Goal: Find specific page/section: Find specific page/section

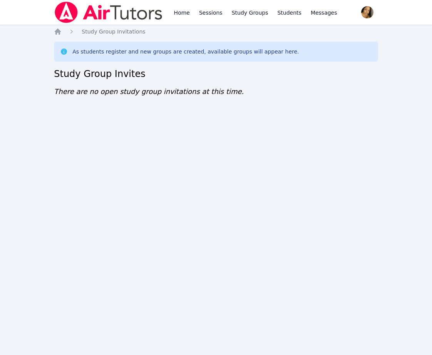
click at [95, 11] on img at bounding box center [108, 13] width 109 height 22
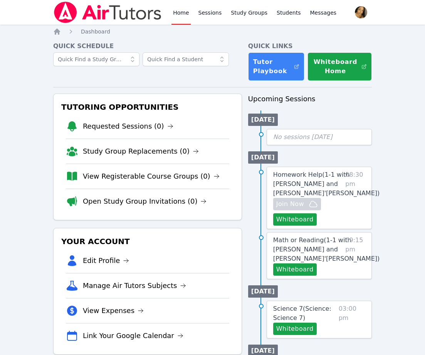
click at [63, 13] on img at bounding box center [107, 13] width 109 height 22
click at [120, 207] on li "Open Study Group Invitations (0)" at bounding box center [147, 201] width 163 height 25
click at [117, 199] on link "Open Study Group Invitations (0)" at bounding box center [145, 201] width 124 height 11
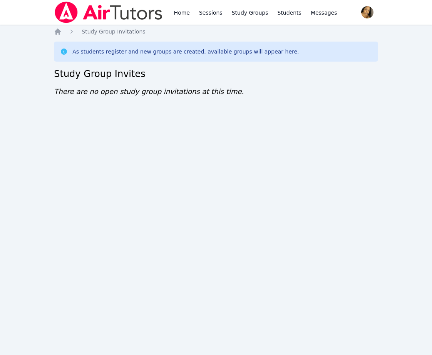
click at [117, 199] on div "Home Sessions Study Groups Students Messages Open user menu Lee'Tayna Hostick O…" at bounding box center [216, 177] width 432 height 355
